Goal: Information Seeking & Learning: Find specific fact

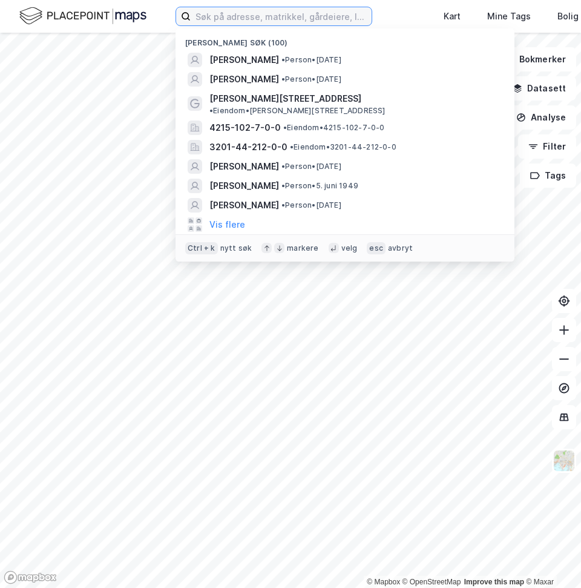
click at [230, 16] on input at bounding box center [281, 16] width 181 height 18
type input "[PERSON_NAME]"
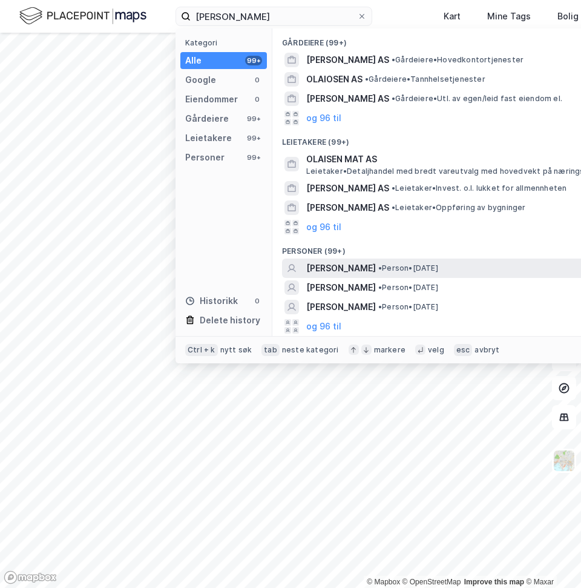
click at [376, 269] on span "[PERSON_NAME]" at bounding box center [341, 268] width 70 height 15
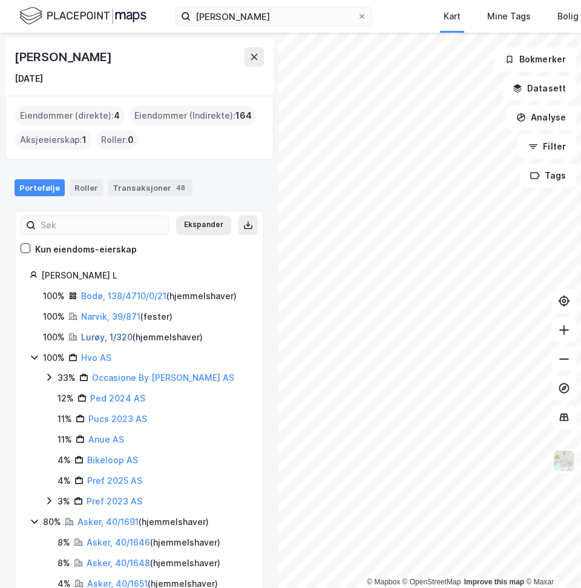
click at [91, 341] on link "Lurøy, 1/320" at bounding box center [106, 337] width 51 height 10
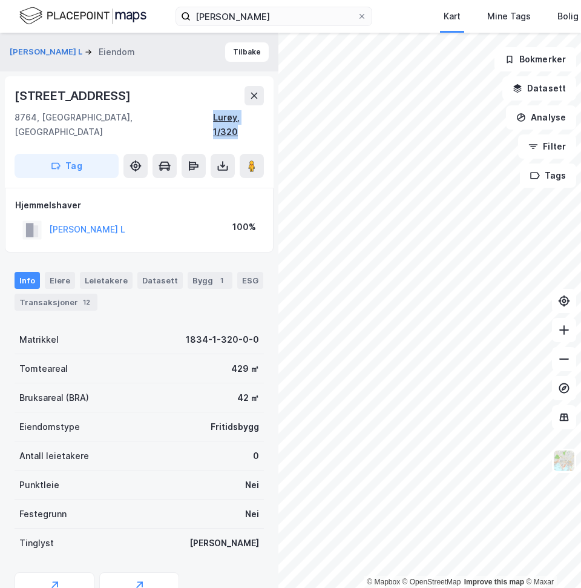
drag, startPoint x: 211, startPoint y: 119, endPoint x: 263, endPoint y: 124, distance: 52.3
click at [263, 124] on div "8764, [GEOGRAPHIC_DATA], [GEOGRAPHIC_DATA] [GEOGRAPHIC_DATA], 1/320" at bounding box center [139, 124] width 249 height 29
copy div "Lurøy, 1/320"
drag, startPoint x: 121, startPoint y: 95, endPoint x: 19, endPoint y: 97, distance: 102.3
click at [19, 97] on div "[STREET_ADDRESS]" at bounding box center [74, 95] width 119 height 19
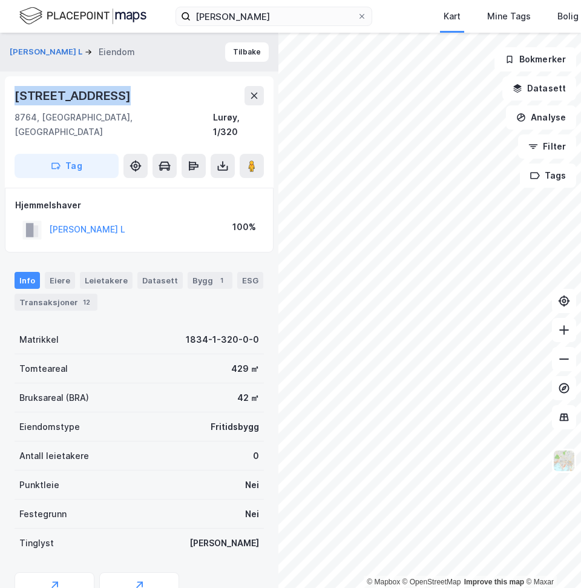
copy div "[STREET_ADDRESS]"
